Goal: Navigation & Orientation: Find specific page/section

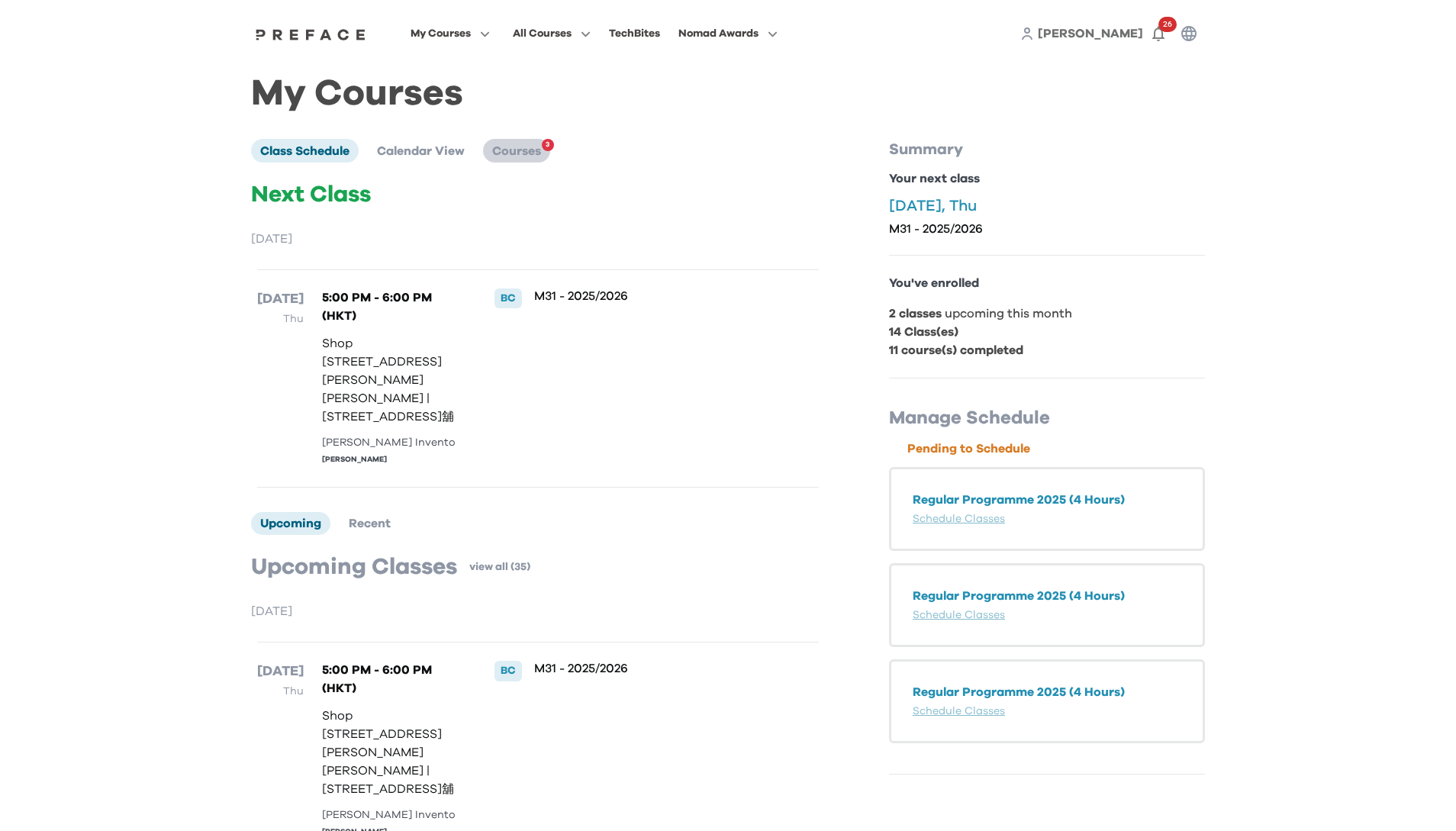
click at [513, 146] on span "Courses" at bounding box center [516, 151] width 49 height 12
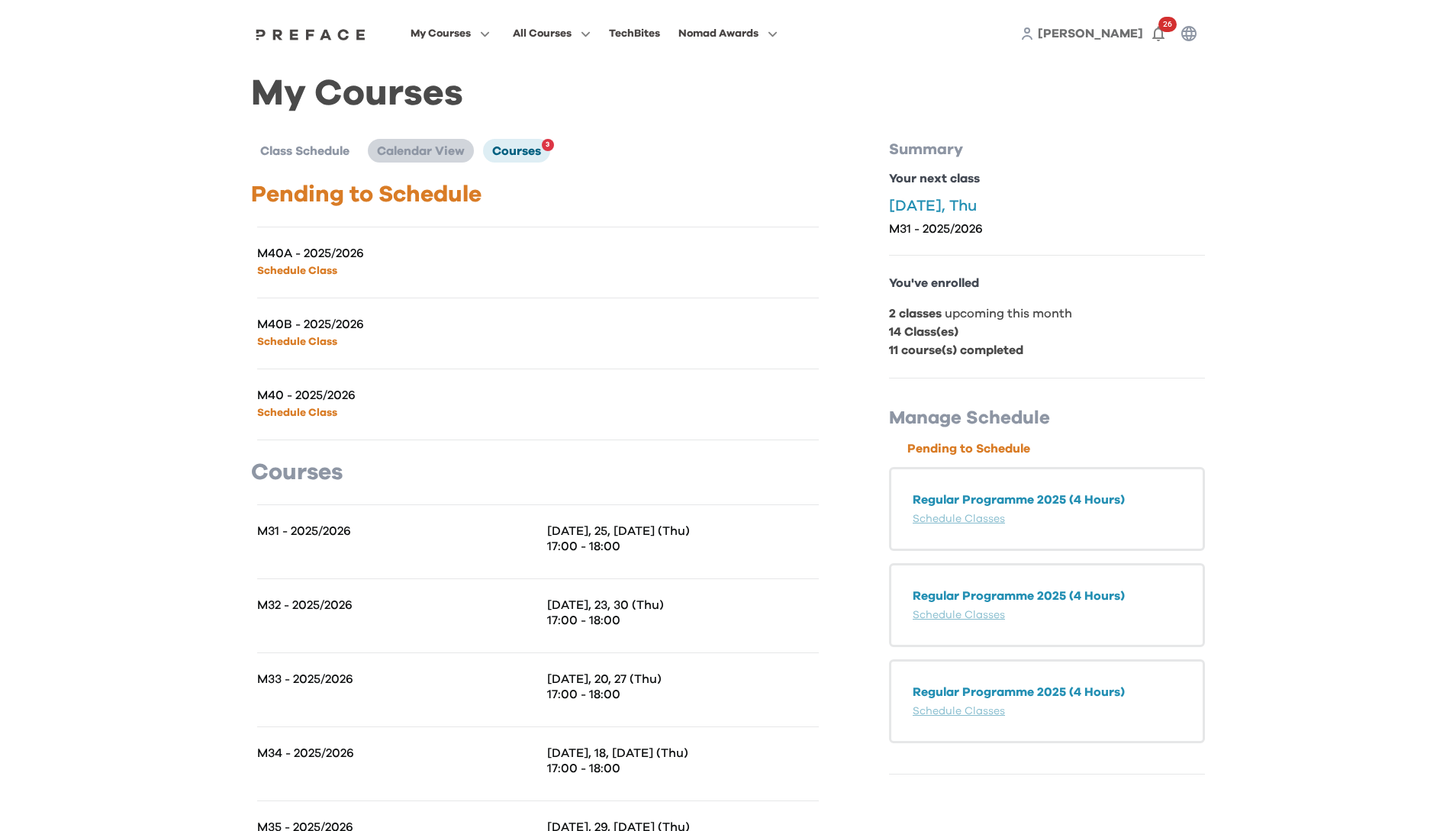
click at [440, 154] on span "Calendar View" at bounding box center [421, 151] width 88 height 12
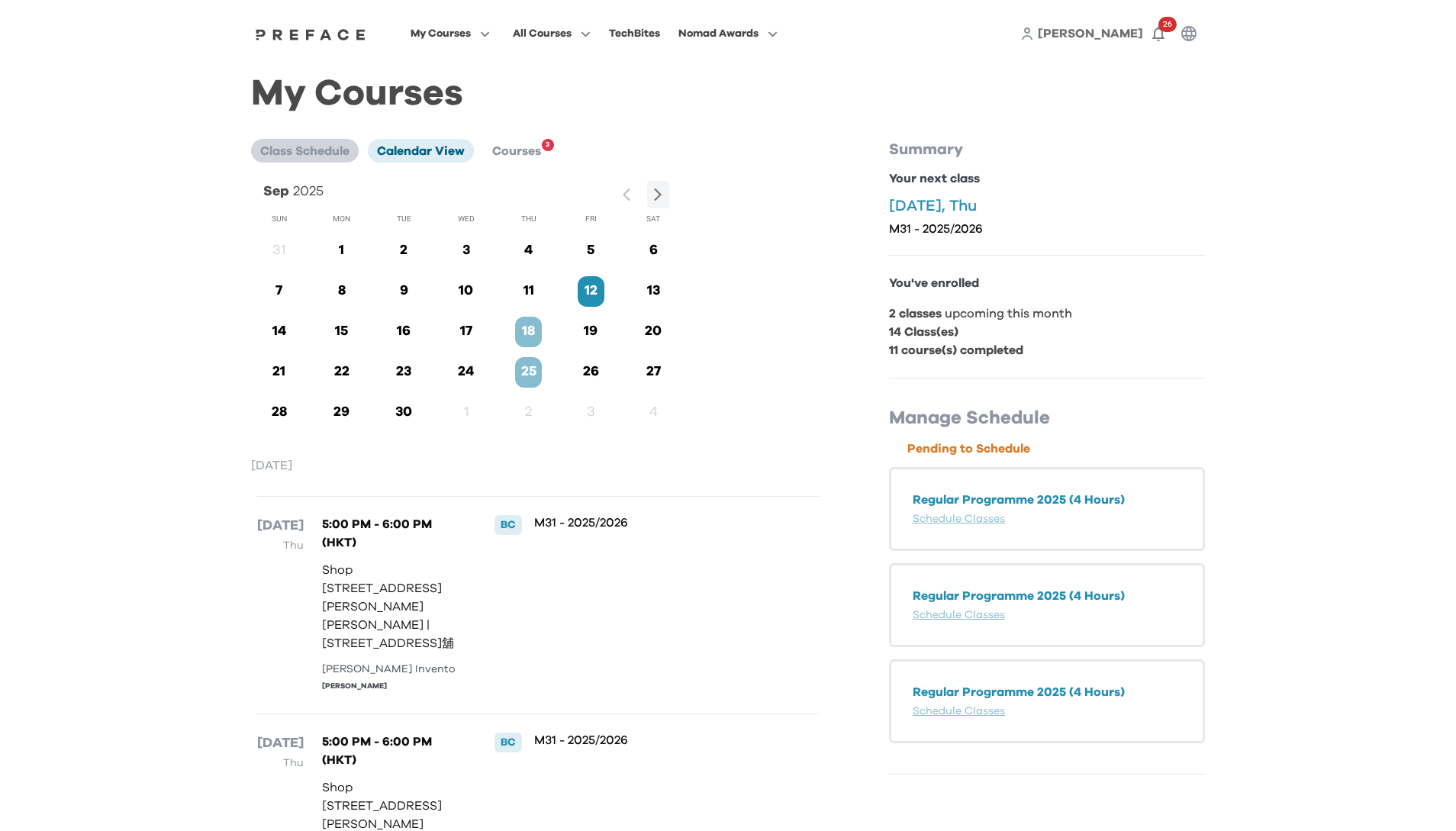
click at [321, 148] on span "Class Schedule" at bounding box center [305, 151] width 90 height 12
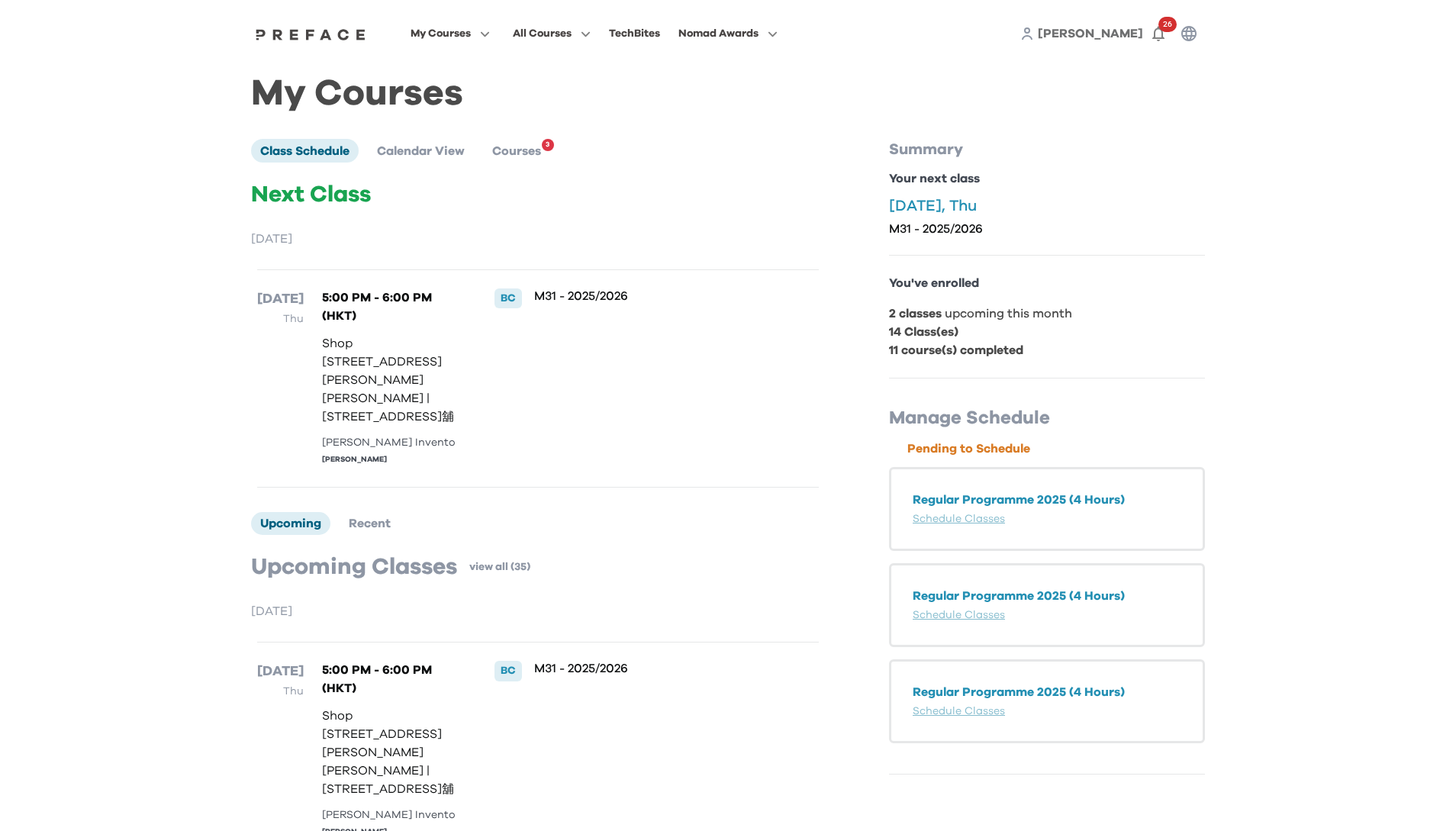
click at [712, 337] on div "M31 - 2025/2026" at bounding box center [651, 378] width 234 height 180
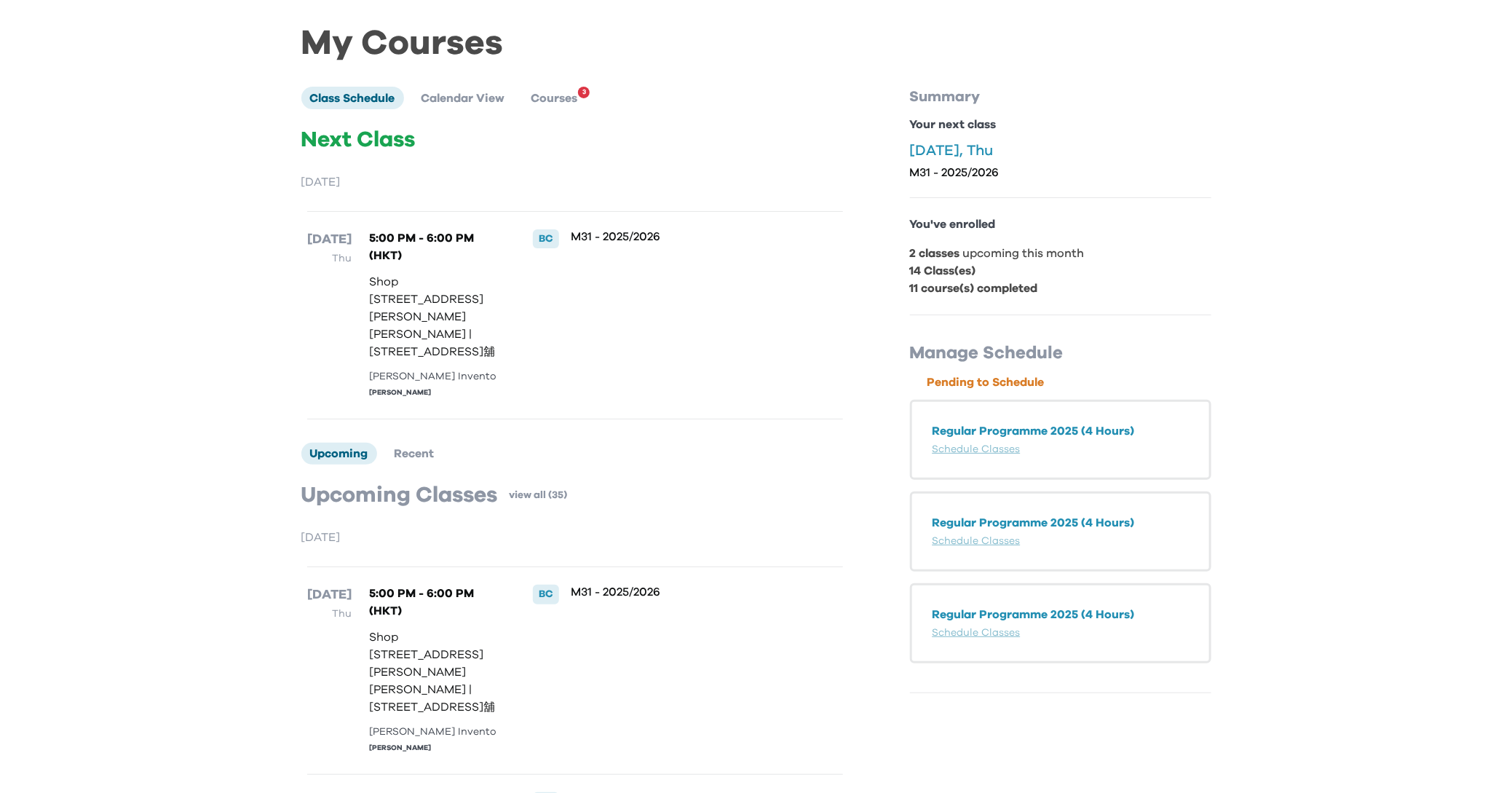
scroll to position [53, 0]
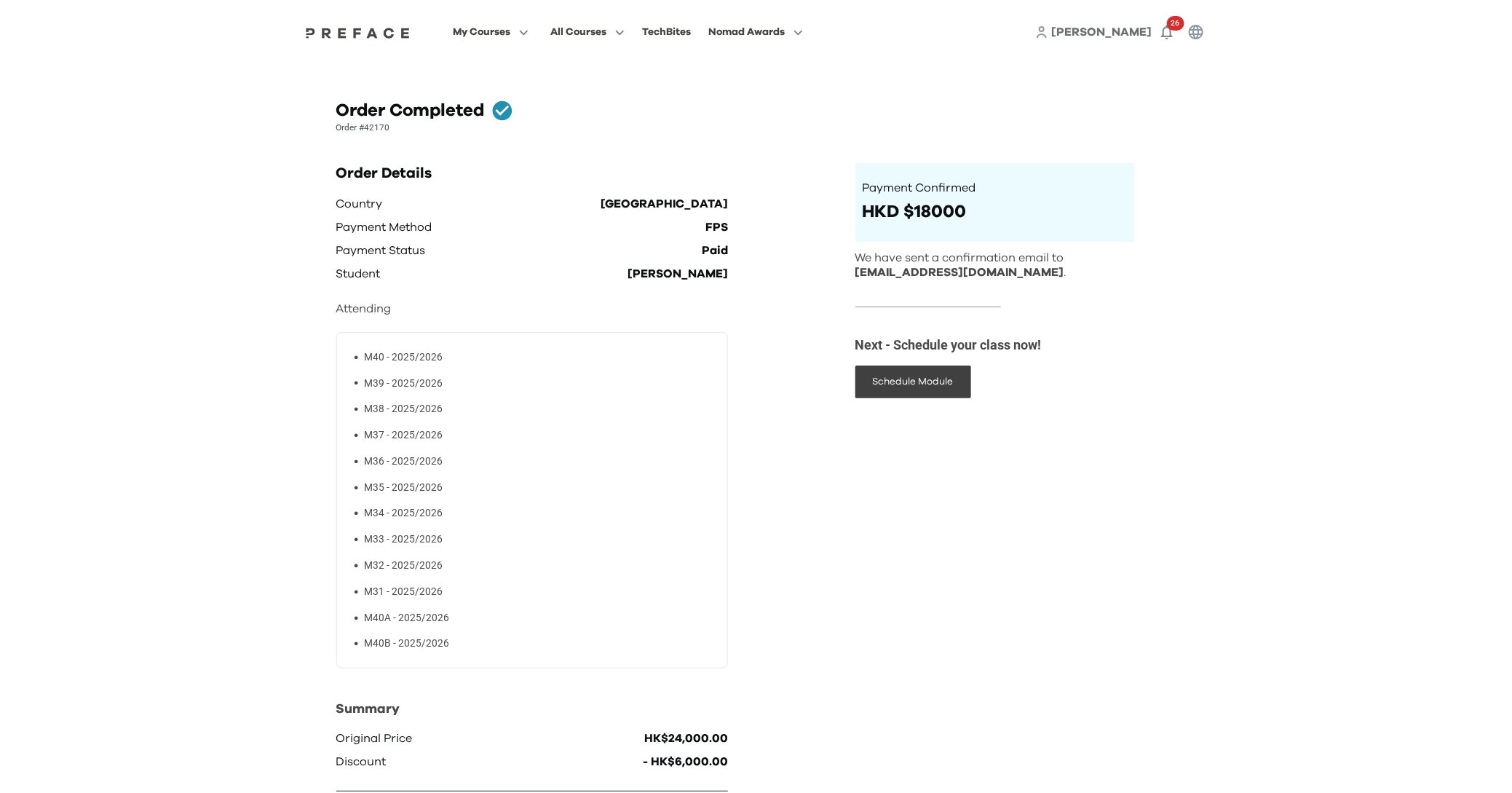
scroll to position [11, 0]
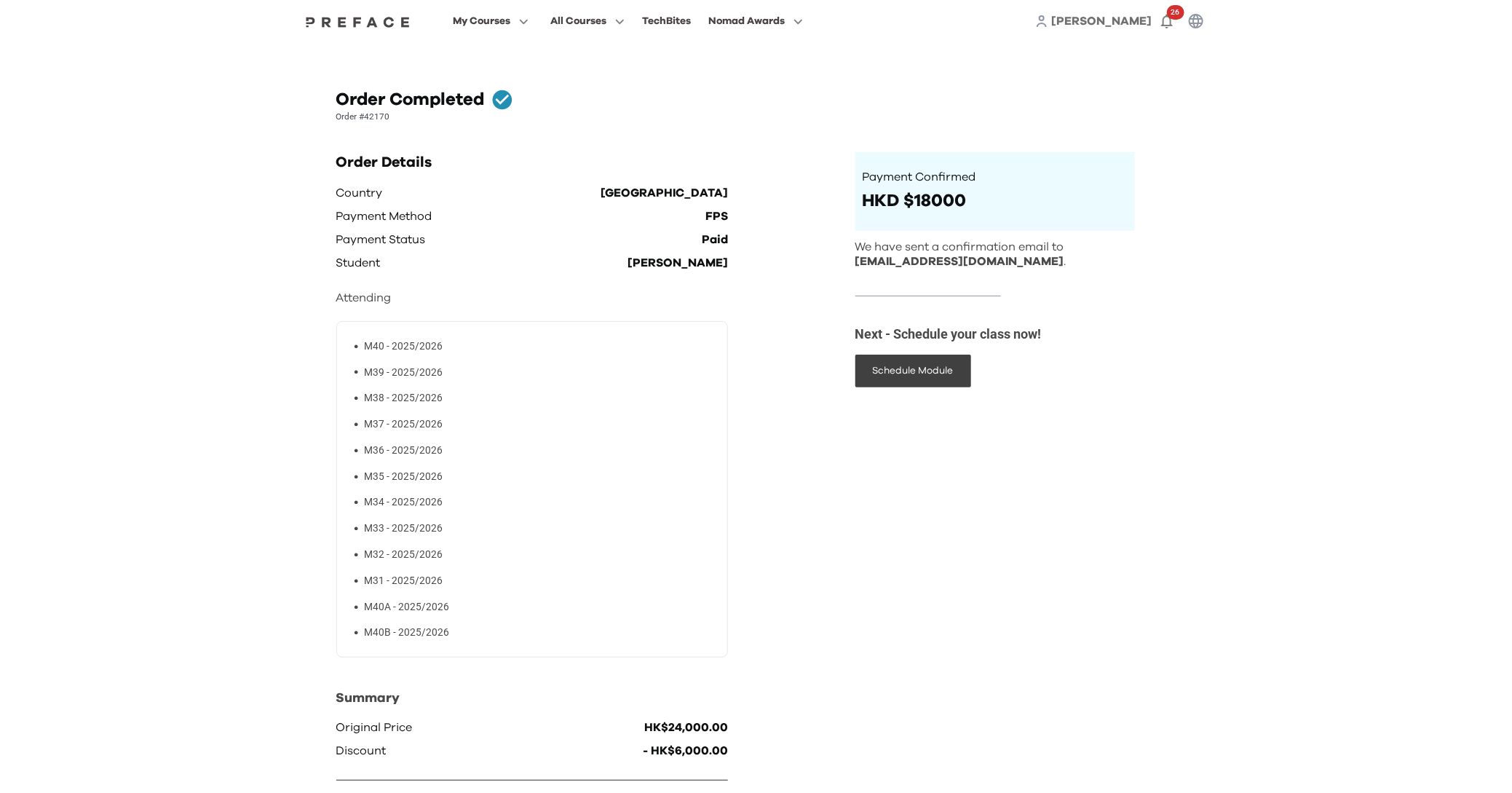
click at [821, 249] on div "Order Details Country Hong Kong Payment Method FPS Payment Status Paid Student …" at bounding box center [581, 487] width 490 height 669
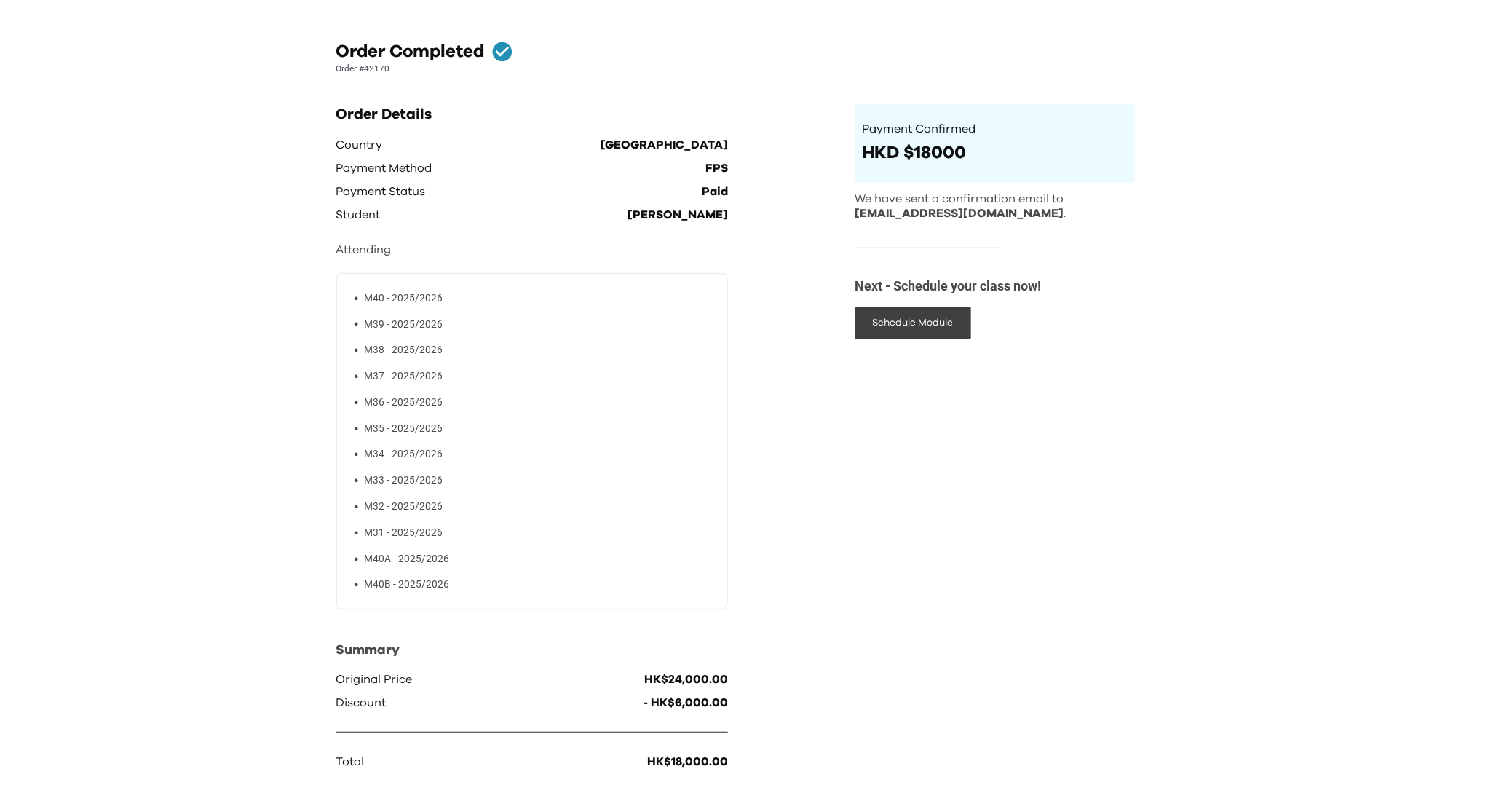
scroll to position [0, 0]
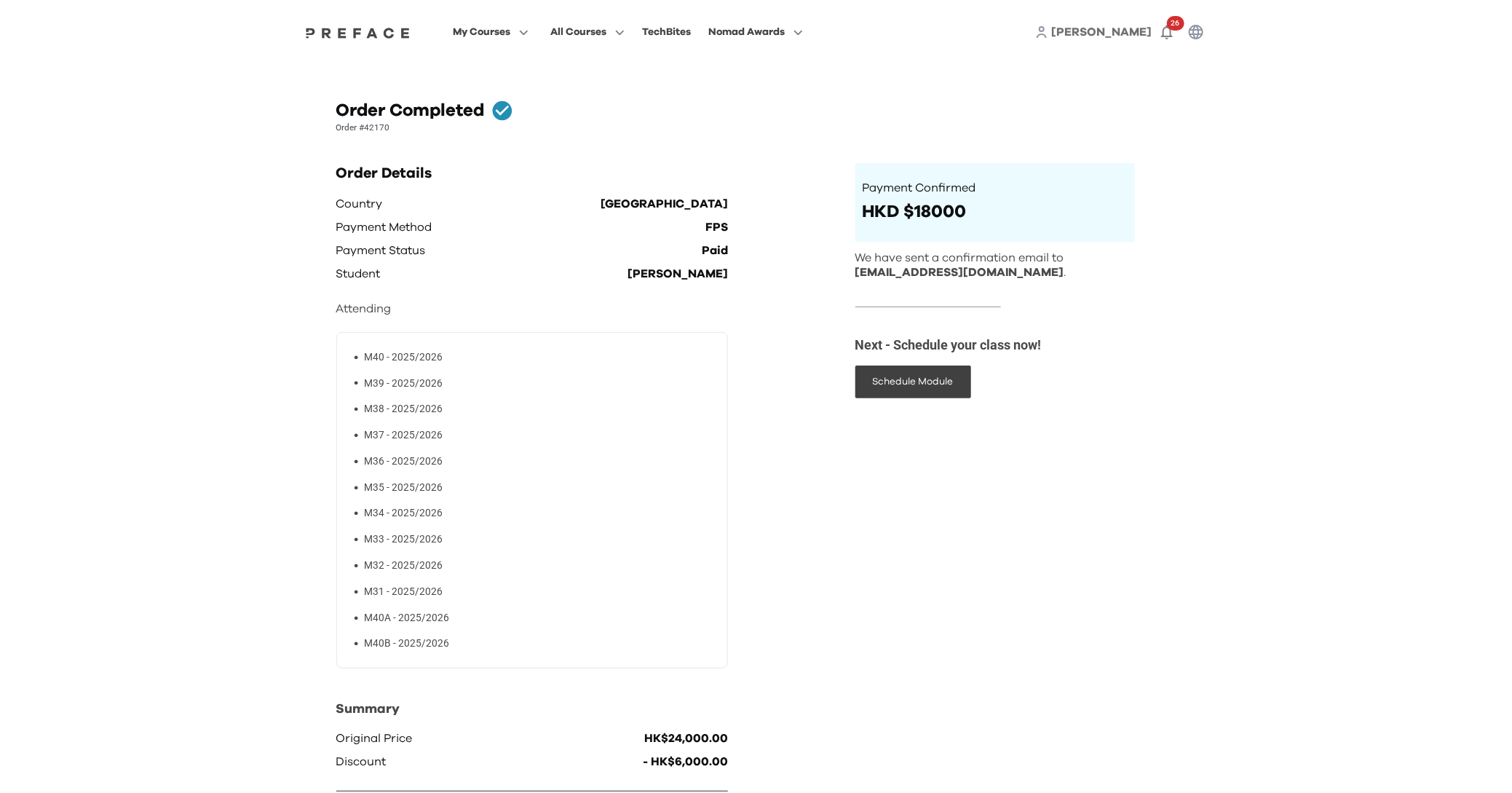
click at [1112, 27] on span "[PERSON_NAME]" at bounding box center [1101, 32] width 100 height 12
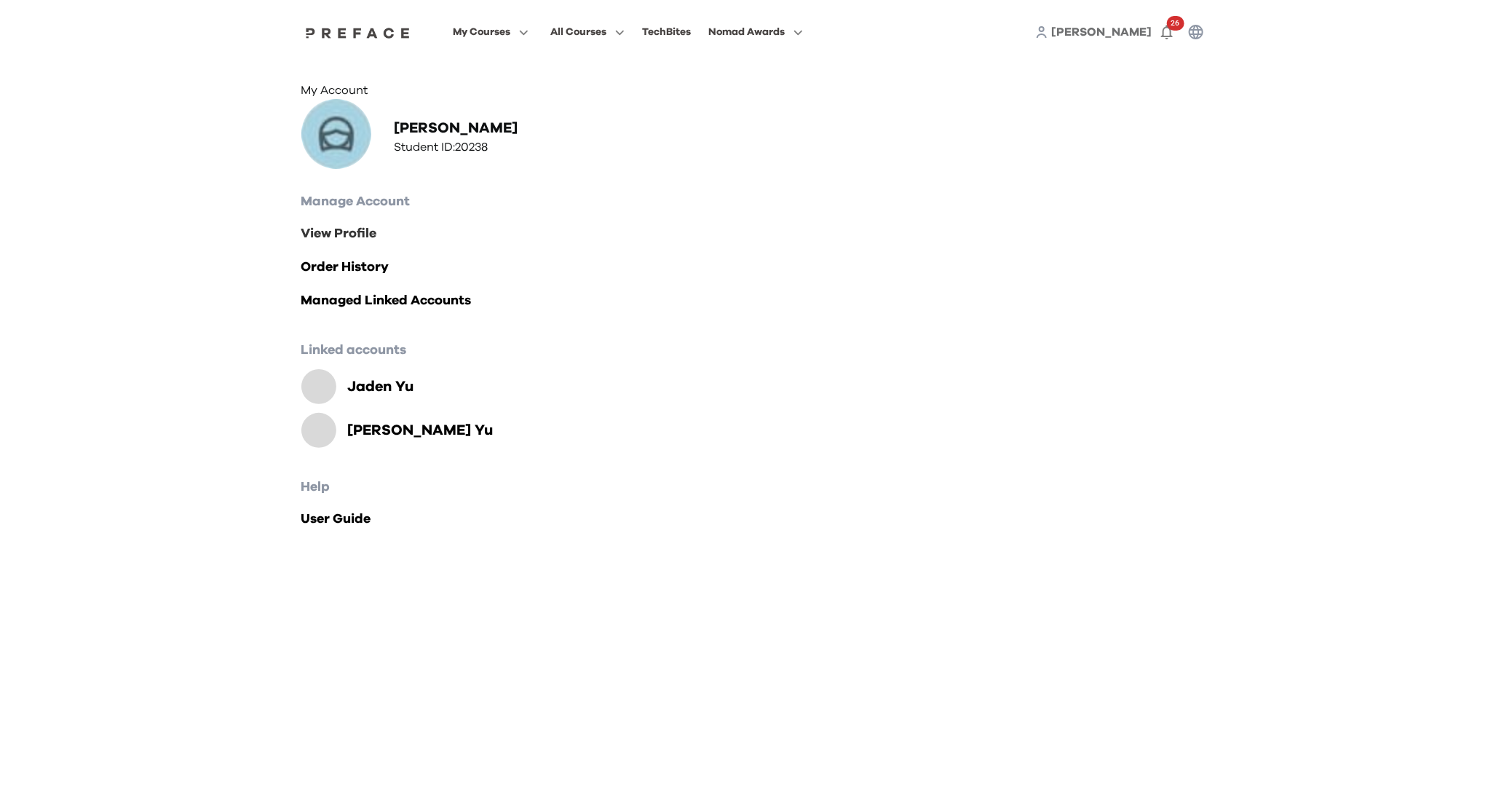
click at [360, 244] on link "View Profile" at bounding box center [756, 234] width 910 height 20
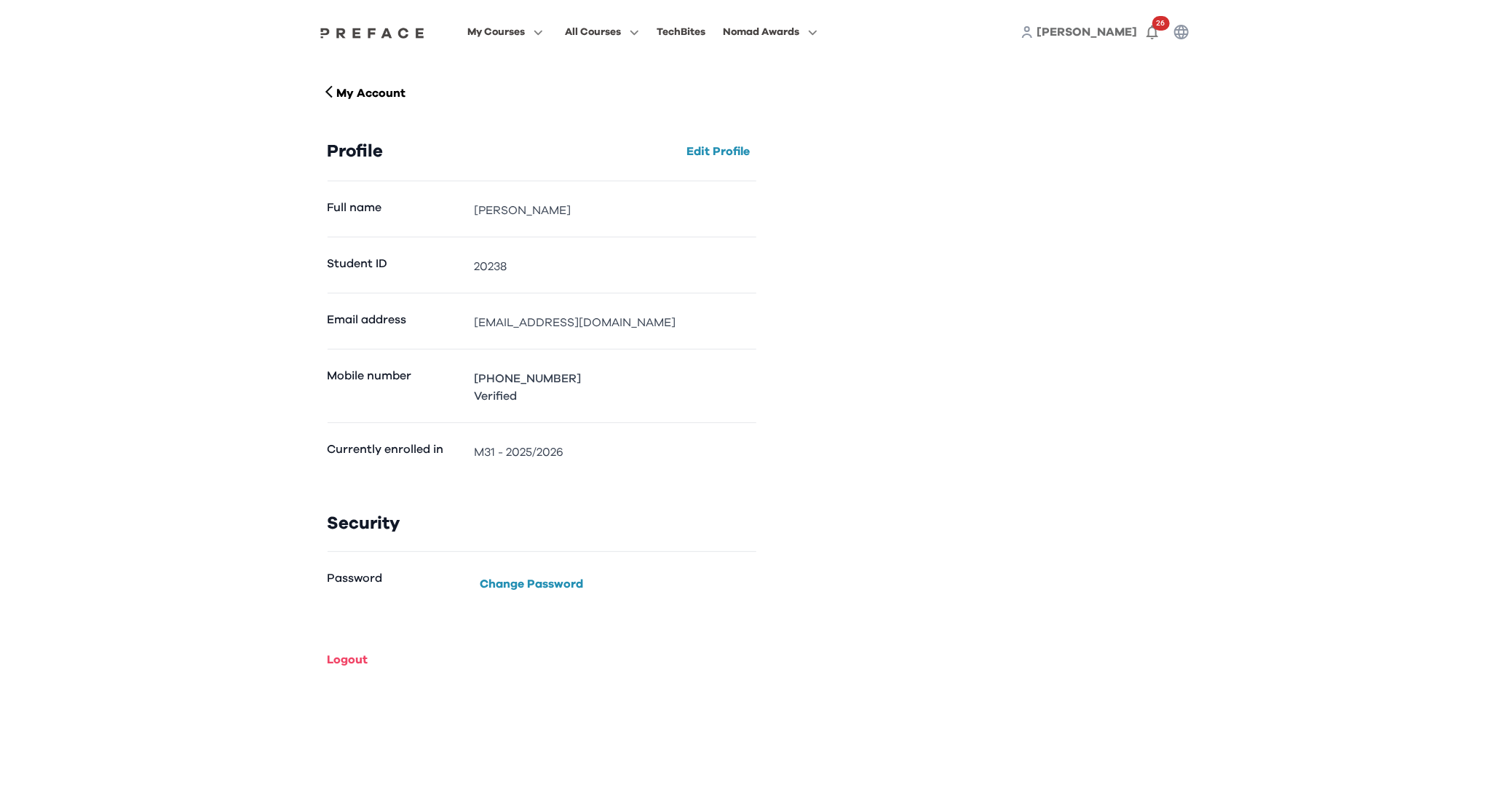
click at [502, 444] on dd "M31 - 2025/2026" at bounding box center [614, 452] width 281 height 18
click at [338, 85] on p "My Account" at bounding box center [371, 94] width 69 height 18
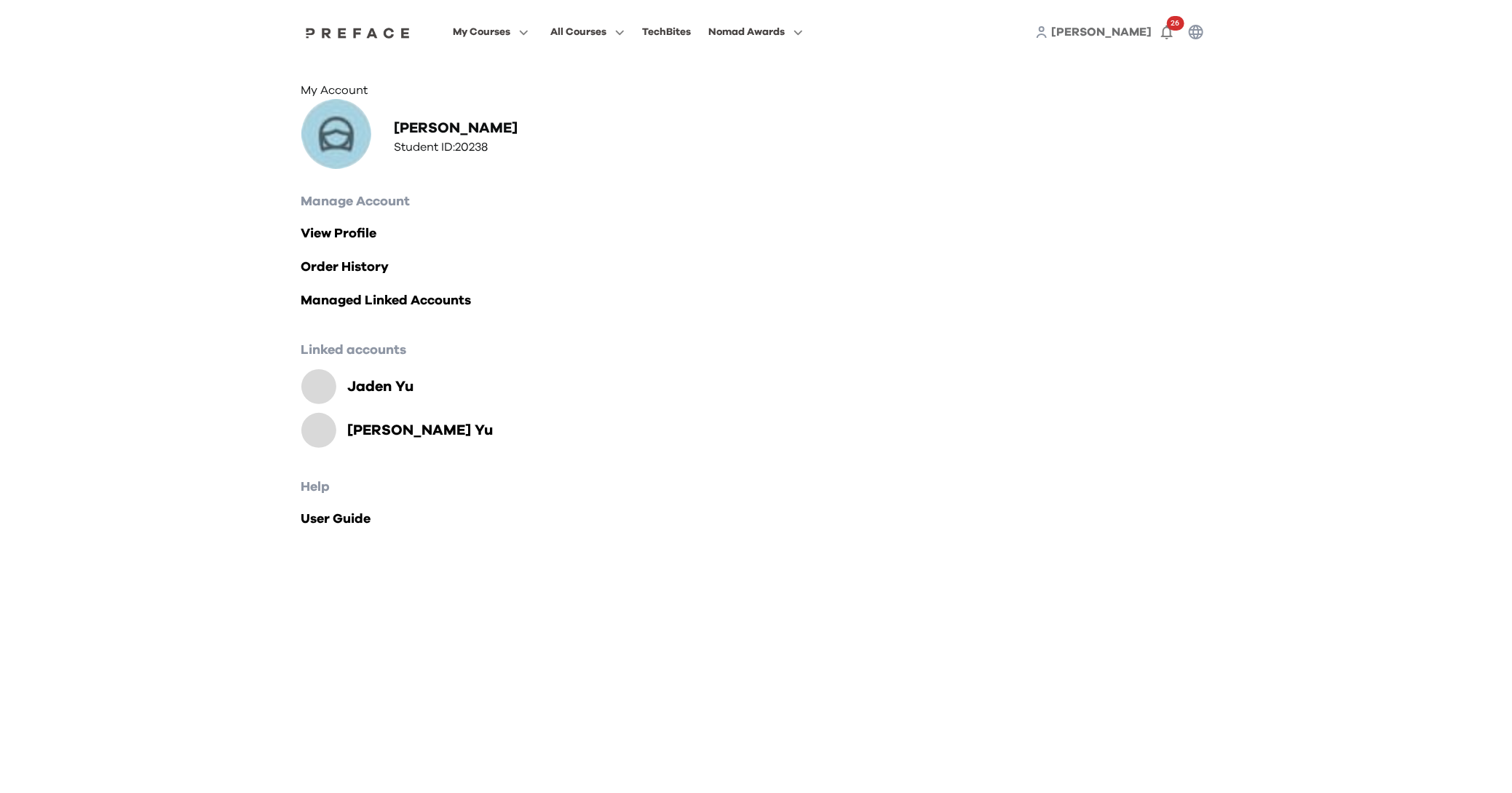
click at [749, 42] on div "My Courses All Courses TechBites Nomad Awards Nomad 100 Challenge Schedule Reso…" at bounding box center [756, 32] width 932 height 64
click at [471, 88] on span at bounding box center [490, 91] width 137 height 41
